Goal: Download file/media

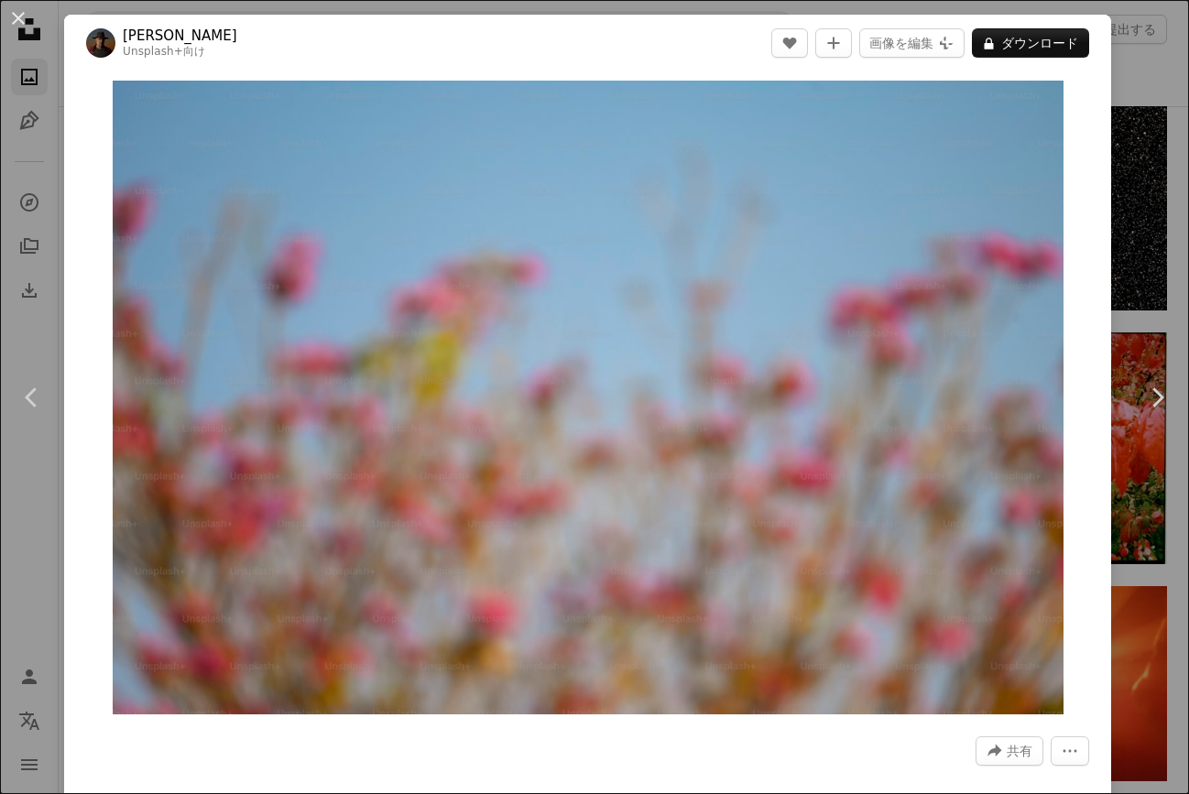
scroll to position [992, 0]
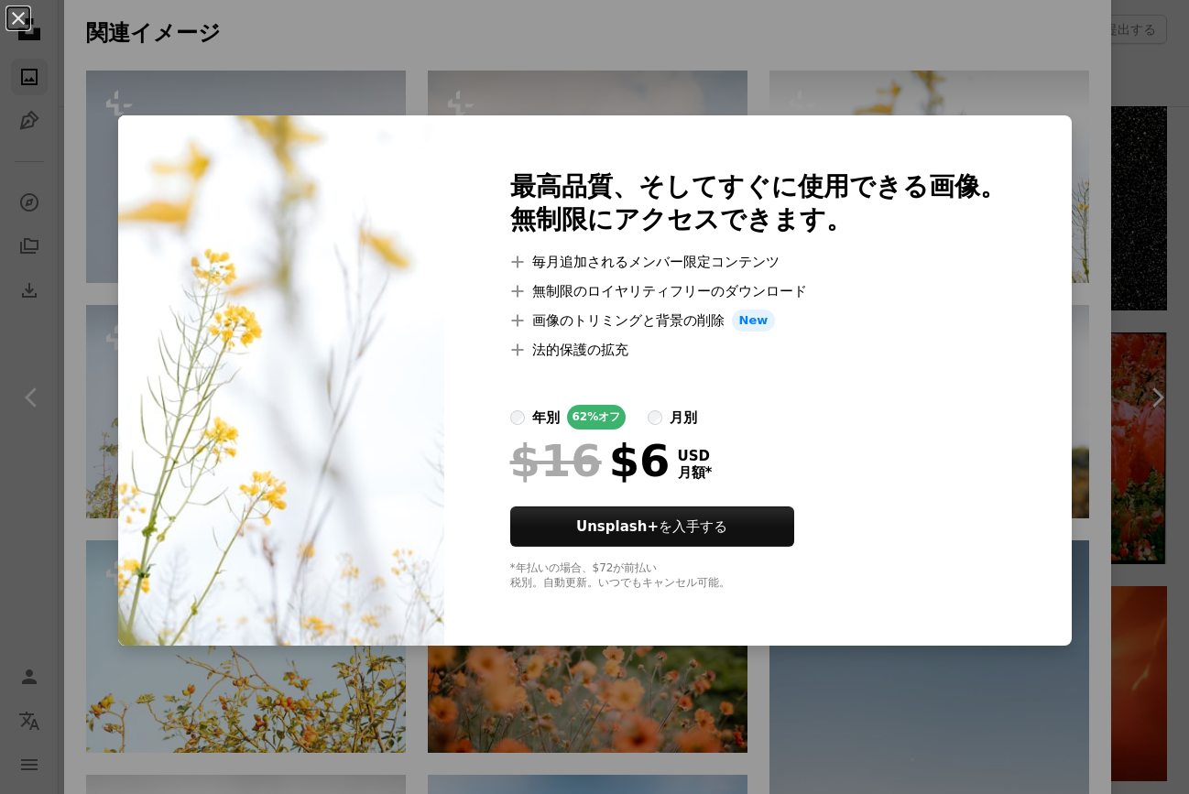
click at [1156, 69] on div "An X shape 最高品質、そしてすぐに使用できる画像。 無制限にアクセスできます。 A plus sign 毎月追加されるメンバー限定コンテンツ A p…" at bounding box center [594, 397] width 1189 height 794
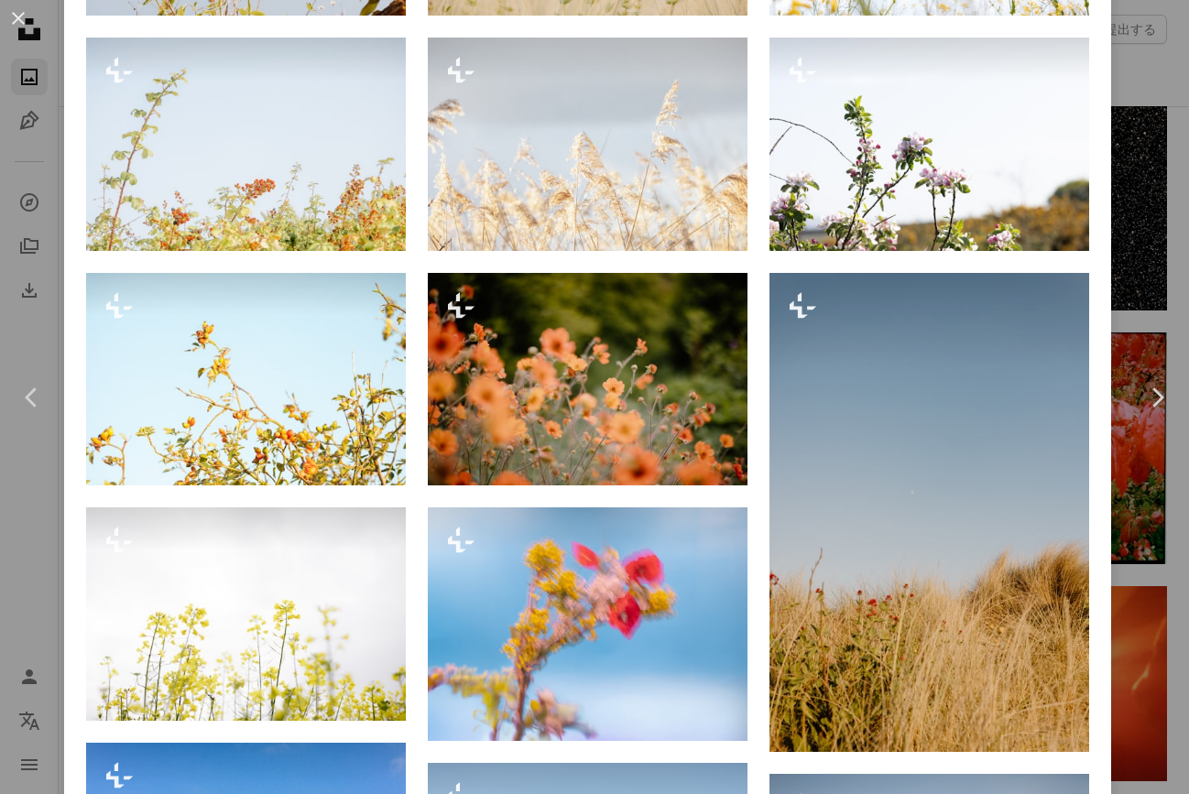
scroll to position [2076, 0]
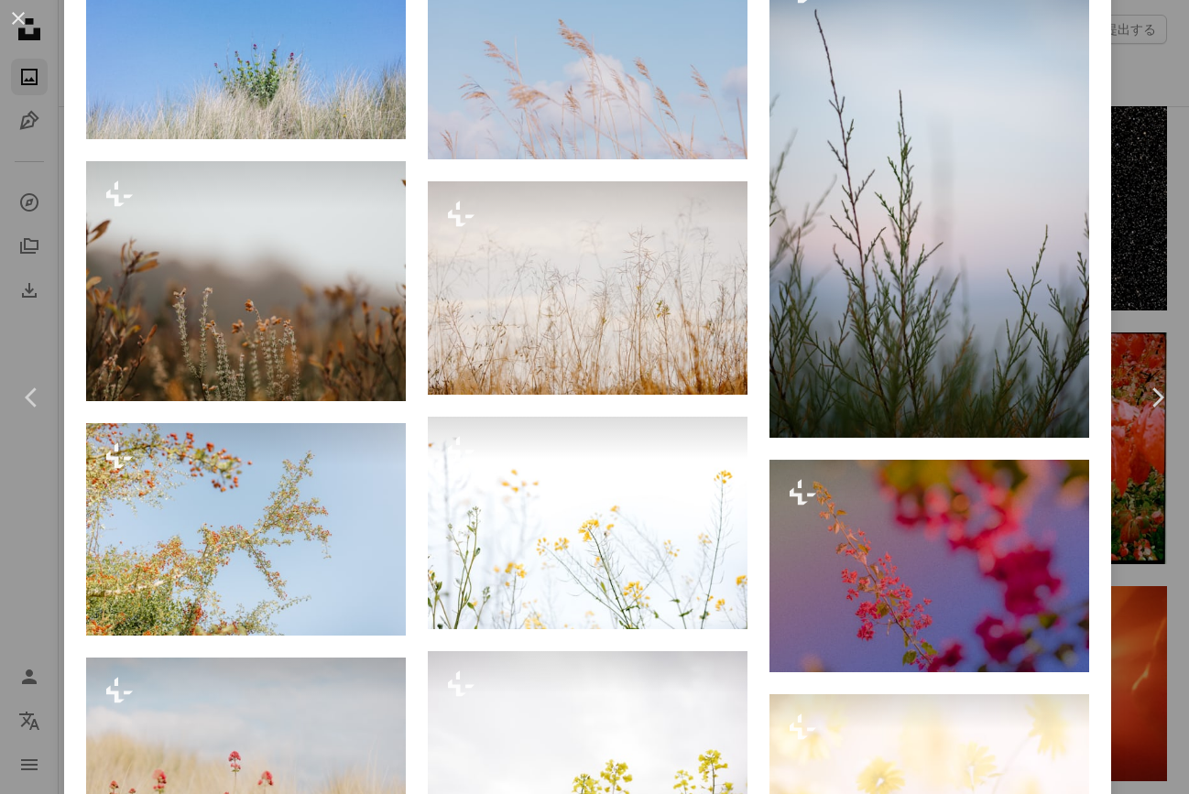
click at [1171, 234] on div "An X shape Chevron left Chevron right Allec Gomes Unsplash+ 向け A heart A plus s…" at bounding box center [594, 397] width 1189 height 794
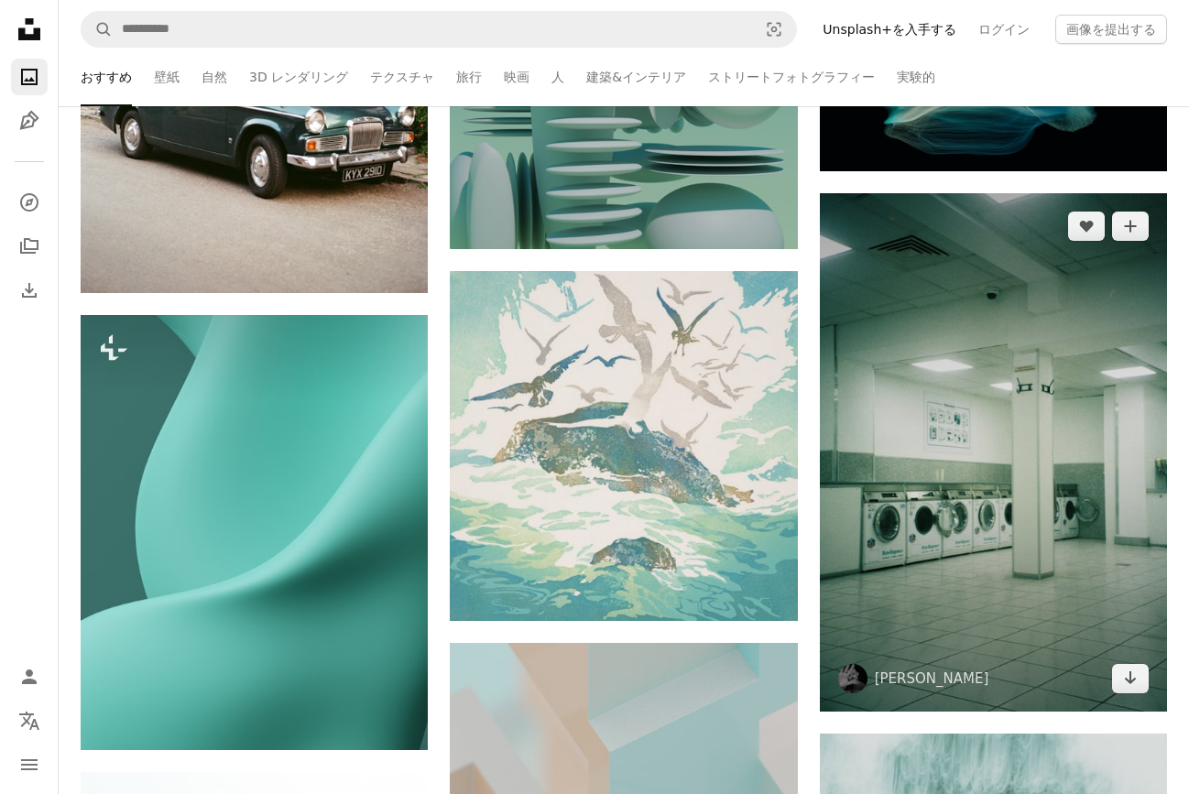
scroll to position [27600, 0]
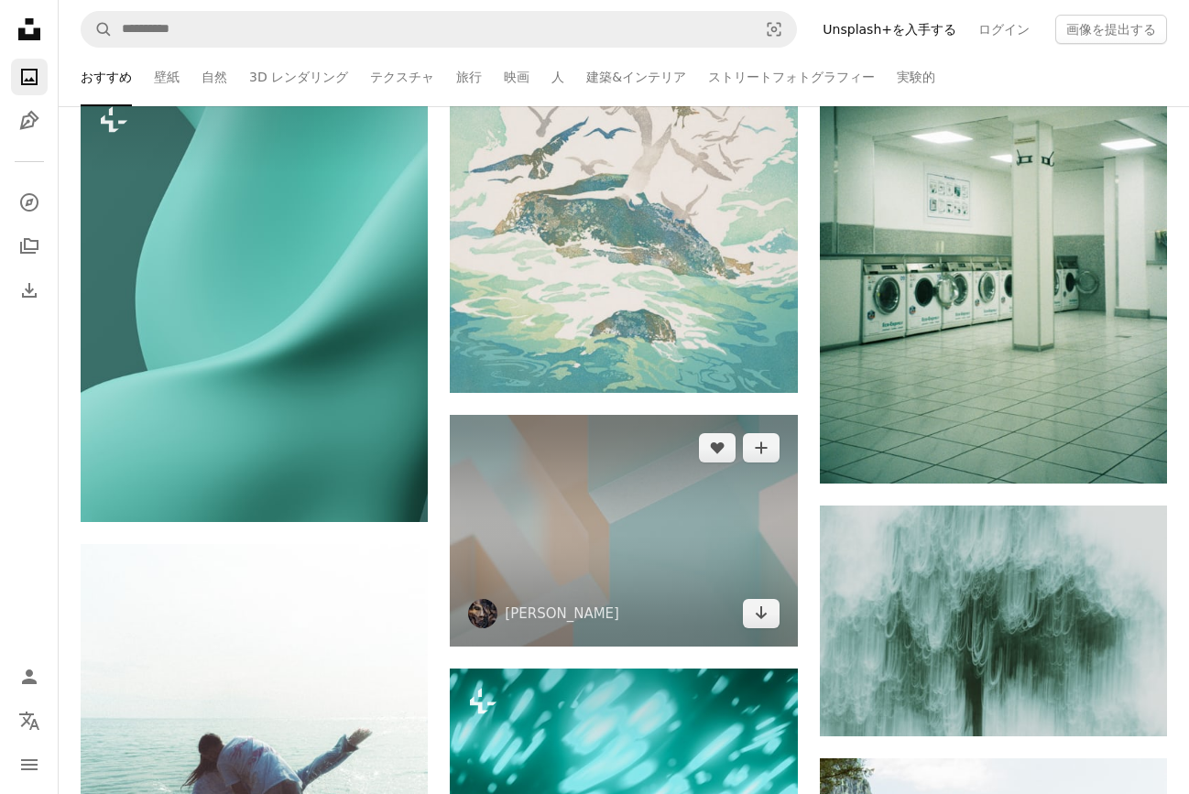
click at [623, 531] on img at bounding box center [623, 531] width 347 height 232
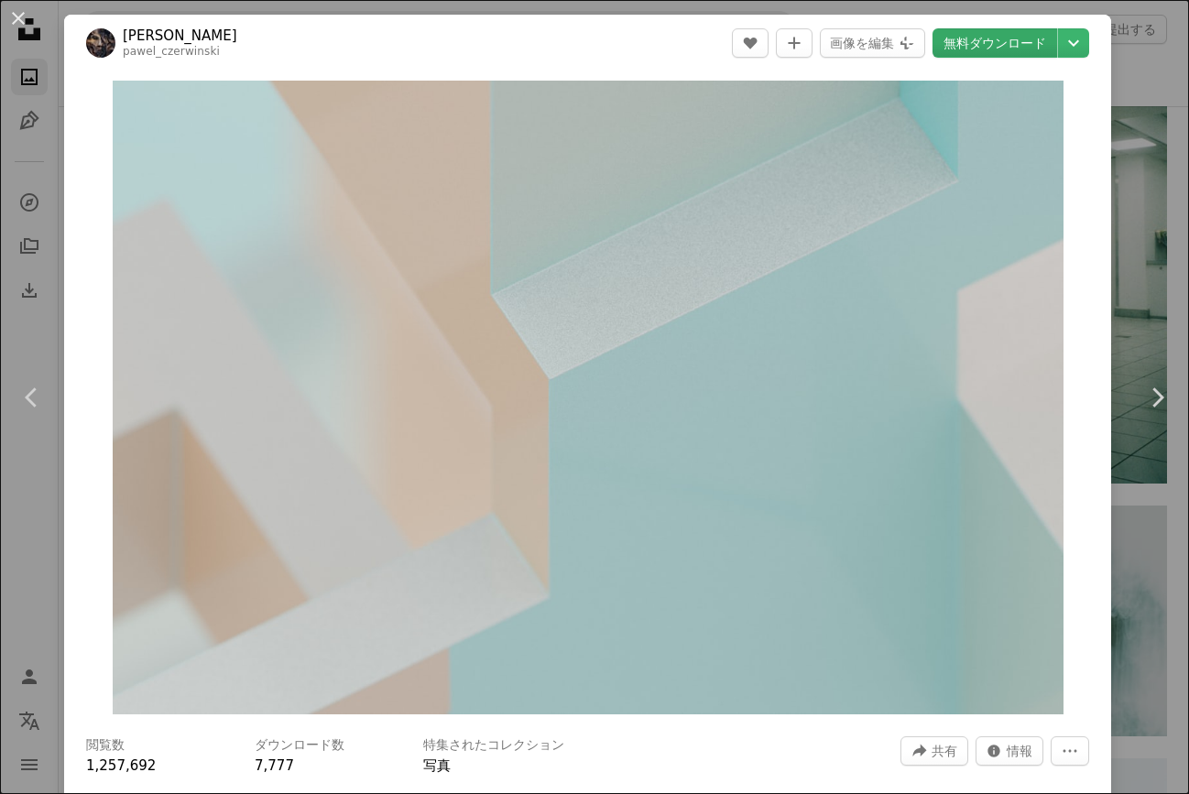
click at [1019, 49] on link "無料ダウンロード" at bounding box center [995, 42] width 125 height 29
